Goal: Navigation & Orientation: Find specific page/section

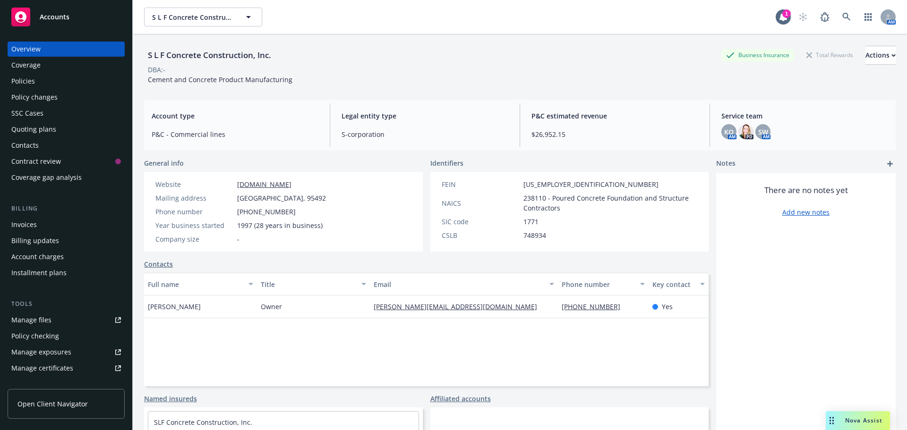
click at [28, 50] on div "Overview" at bounding box center [25, 49] width 29 height 15
click at [67, 20] on span "Accounts" at bounding box center [55, 17] width 30 height 8
